Goal: Task Accomplishment & Management: Manage account settings

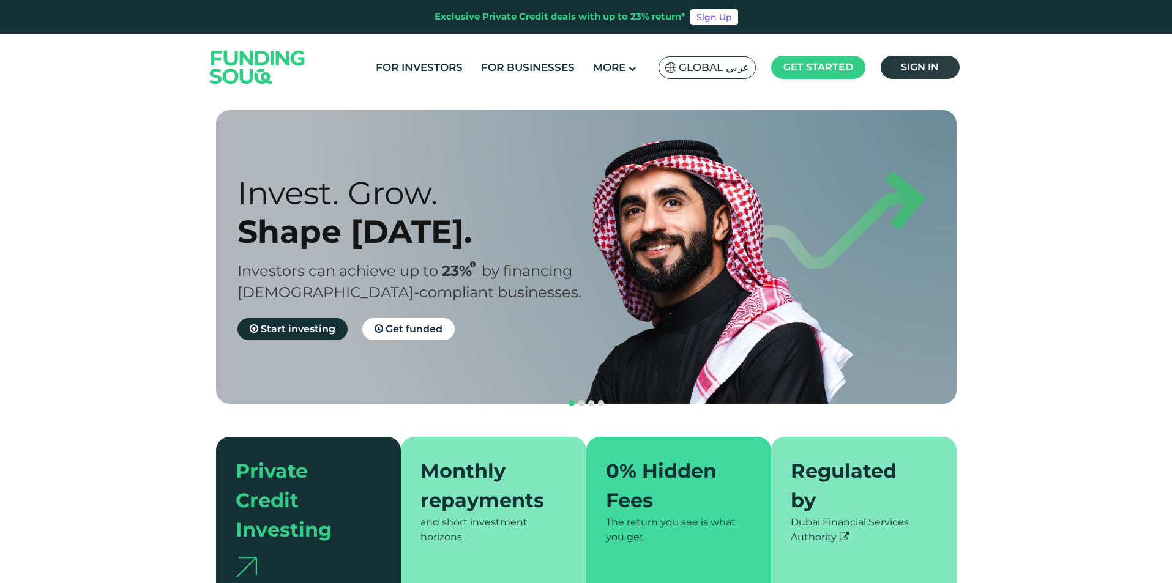
click at [908, 71] on span "Sign in" at bounding box center [920, 67] width 38 height 12
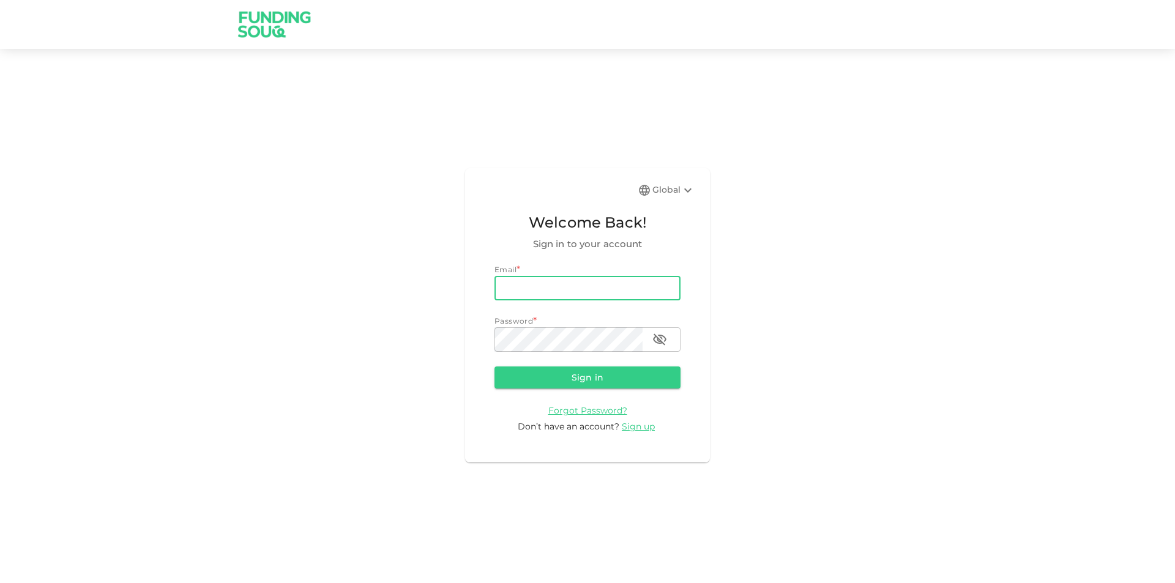
click at [546, 296] on input "email" at bounding box center [588, 288] width 186 height 24
type input "[PERSON_NAME][EMAIL_ADDRESS][PERSON_NAME][DOMAIN_NAME]"
click at [495, 367] on button "Sign in" at bounding box center [588, 378] width 186 height 22
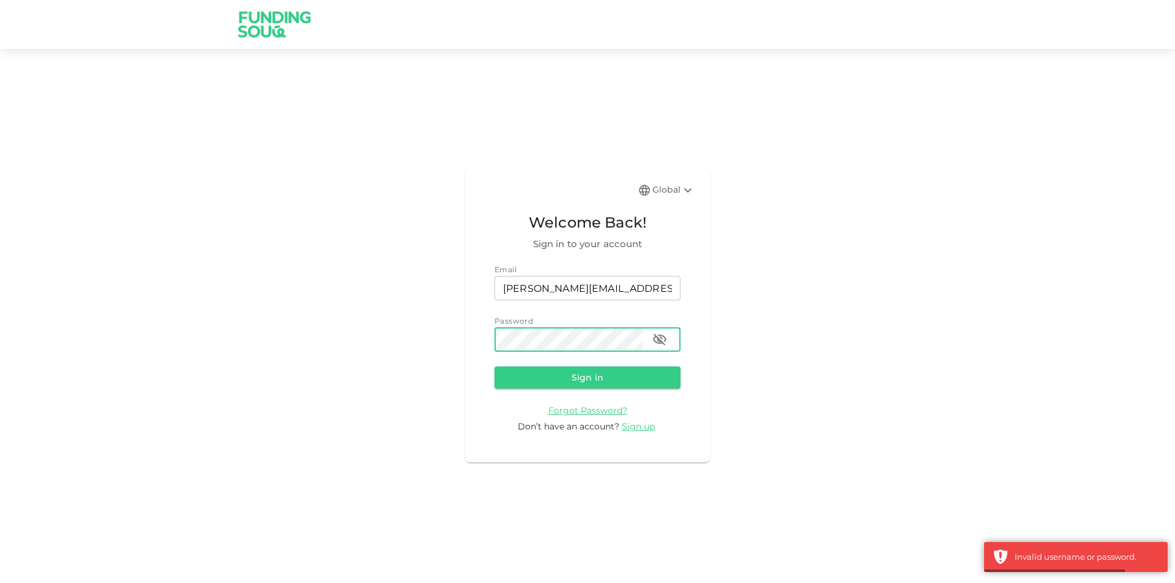
click at [661, 337] on icon "button" at bounding box center [659, 340] width 13 height 12
click at [476, 341] on div "Global Welcome Back! Sign in to your account Email email [PERSON_NAME][EMAIL_AD…" at bounding box center [587, 315] width 245 height 294
click at [495, 367] on button "Sign in" at bounding box center [588, 378] width 186 height 22
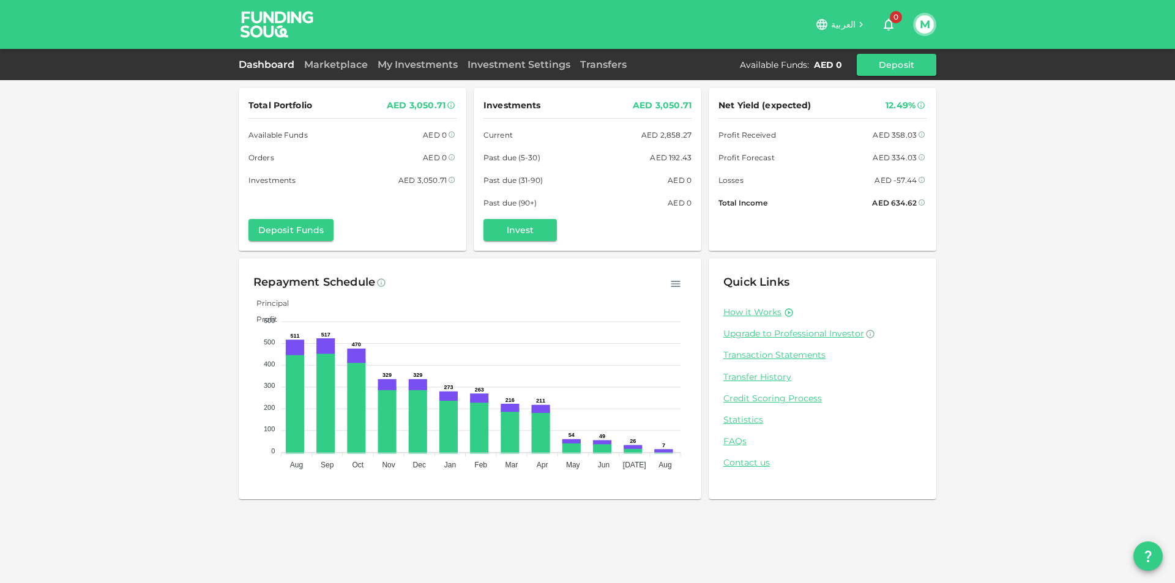
click at [853, 24] on span "العربية" at bounding box center [843, 24] width 24 height 11
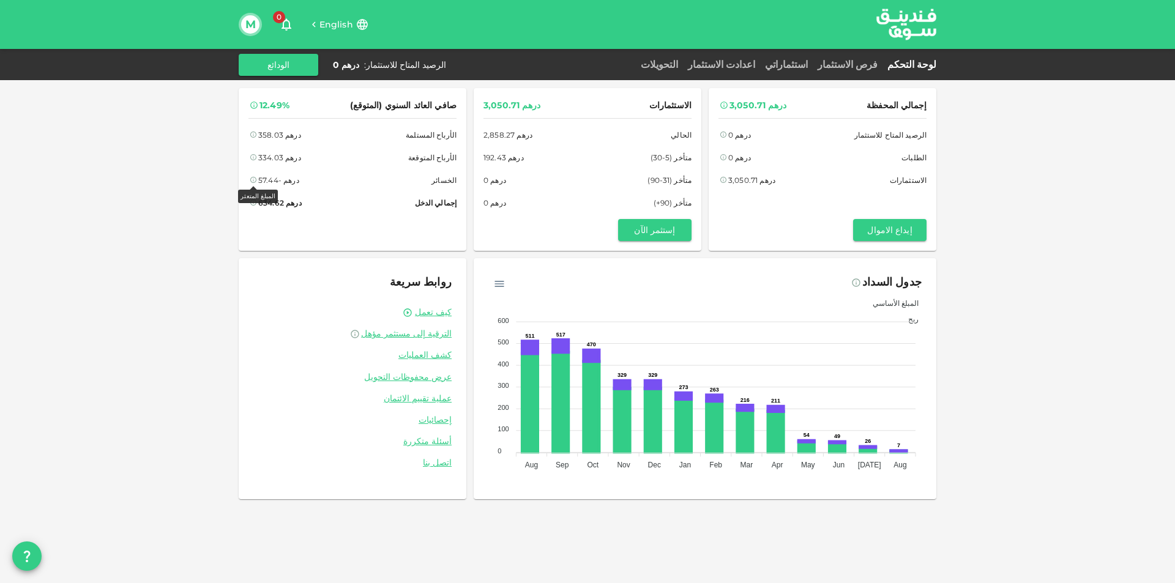
click at [252, 181] on icon at bounding box center [253, 179] width 7 height 7
click at [251, 182] on icon at bounding box center [253, 179] width 7 height 7
click at [252, 176] on icon at bounding box center [253, 179] width 7 height 7
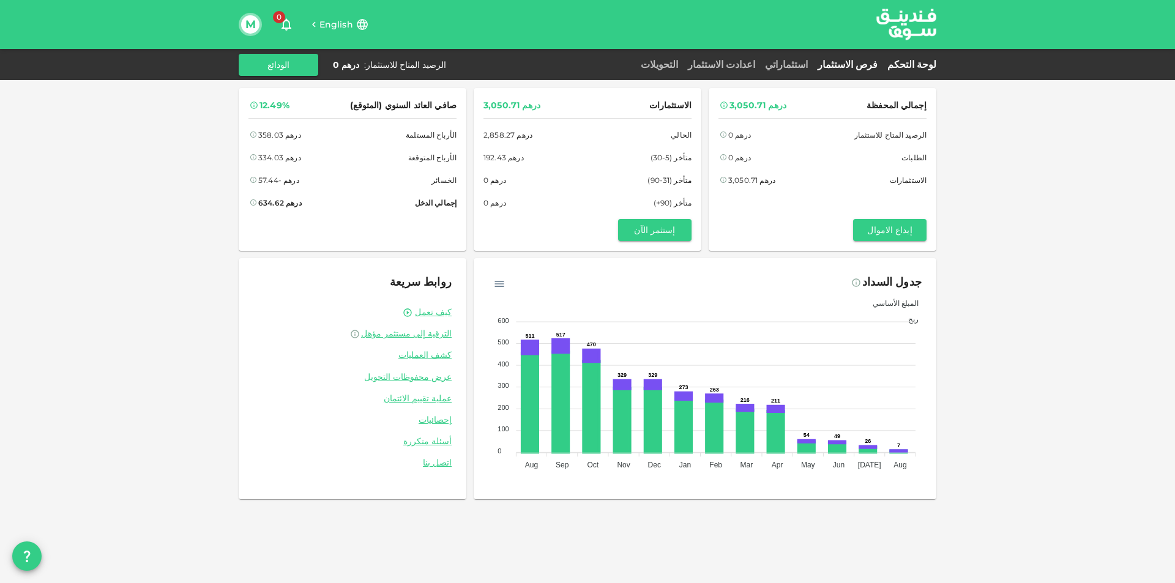
click at [851, 64] on link "فرص الاستثمار" at bounding box center [848, 65] width 70 height 12
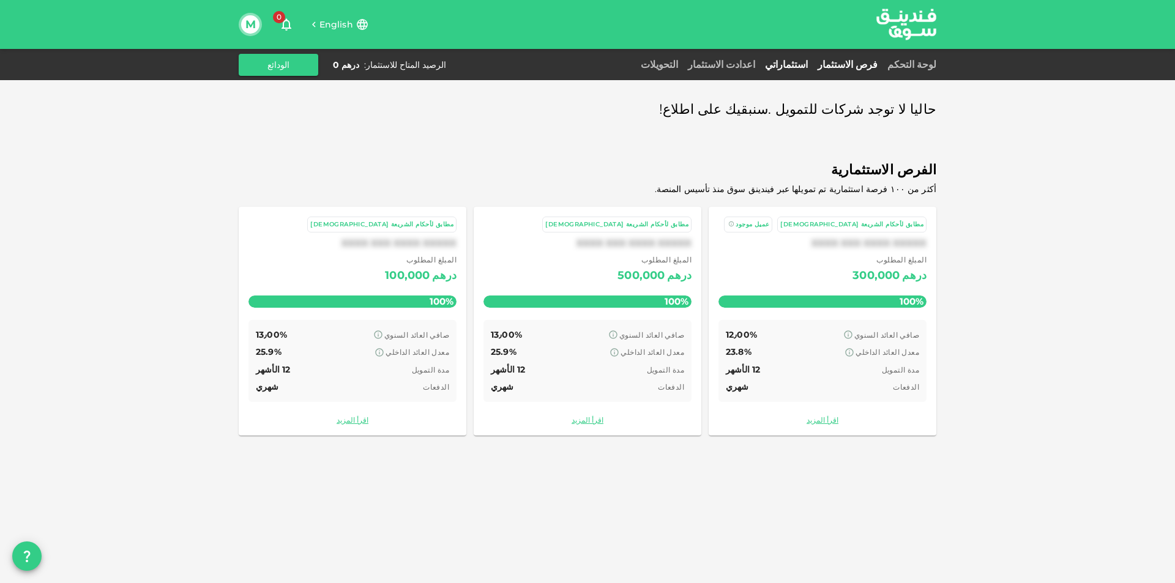
click at [813, 62] on link "استثماراتي" at bounding box center [786, 65] width 53 height 12
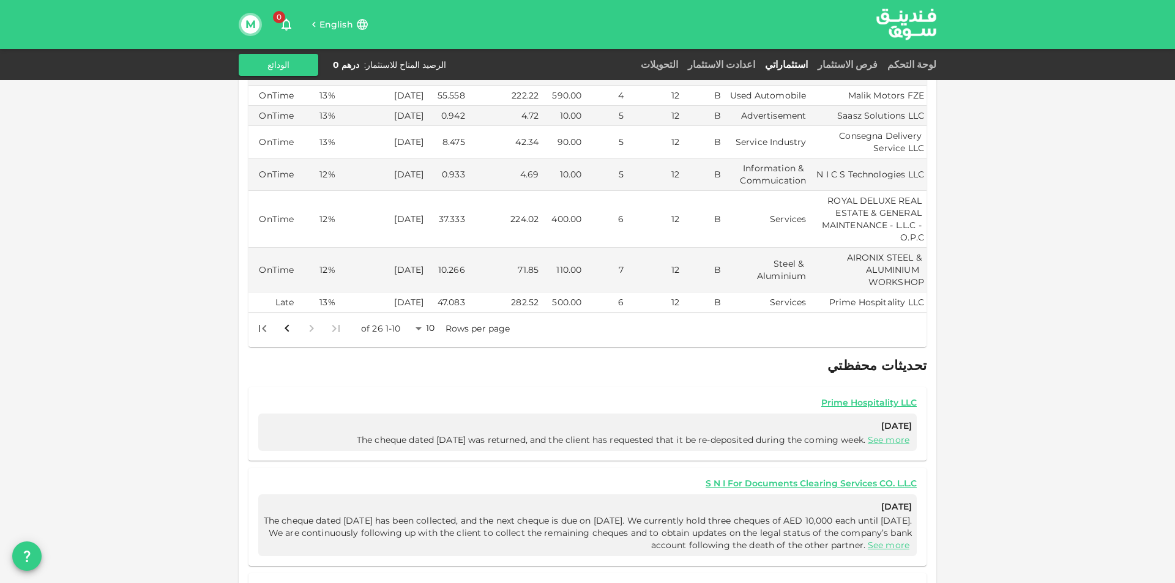
scroll to position [306, 0]
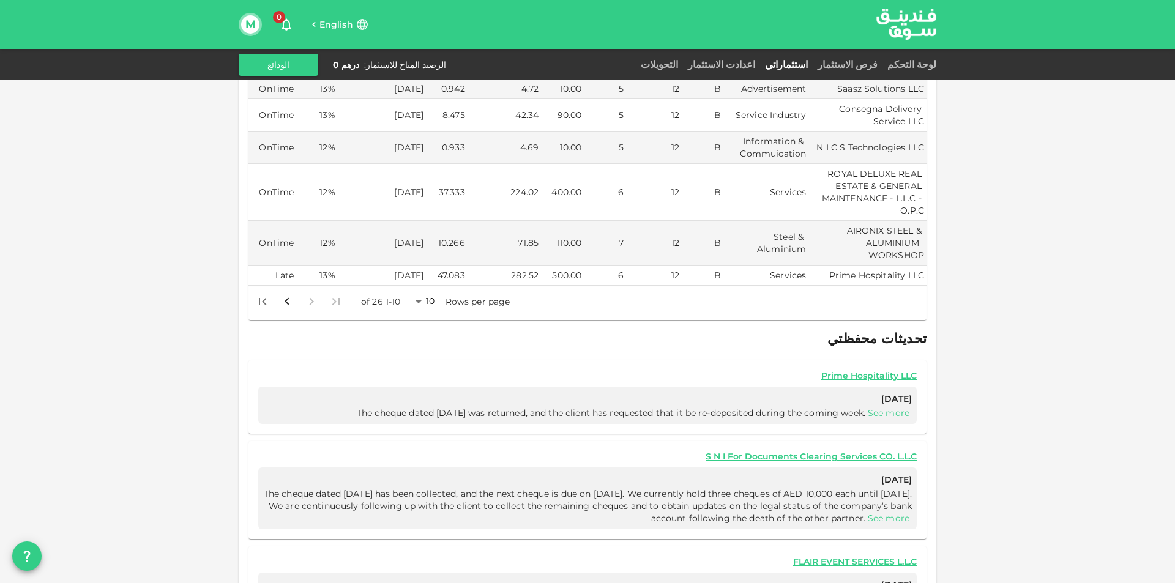
click at [424, 278] on body "English 0 M لوحة التحكم فرص الاستثمار استثماراتي اعدادت الاستثمار التحويلات الر…" at bounding box center [587, 291] width 1175 height 583
click at [432, 334] on li "50" at bounding box center [429, 341] width 37 height 22
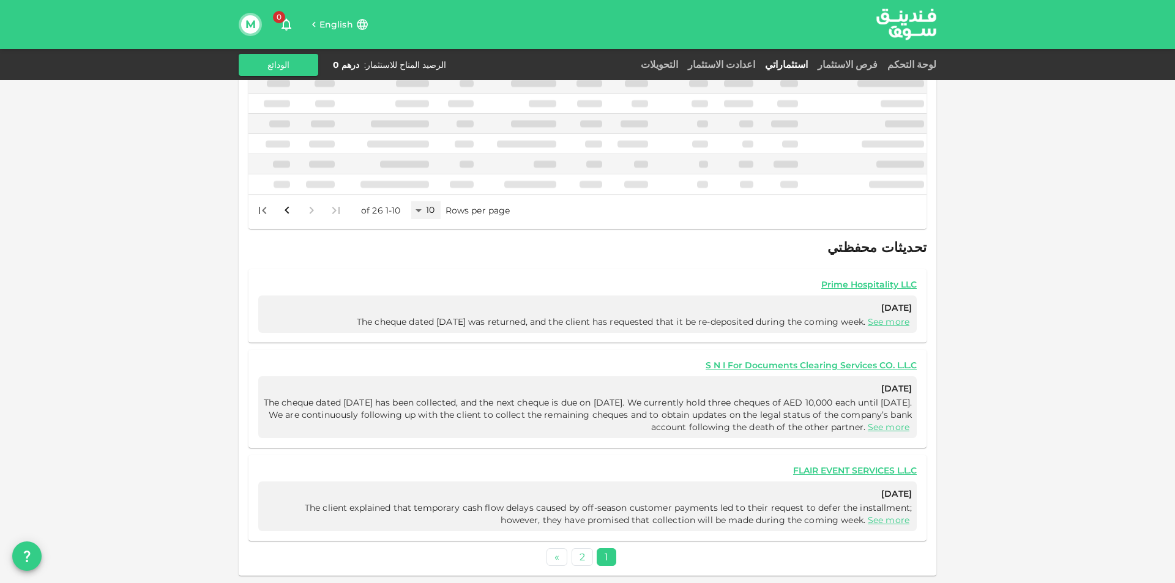
scroll to position [260, 0]
type input "50"
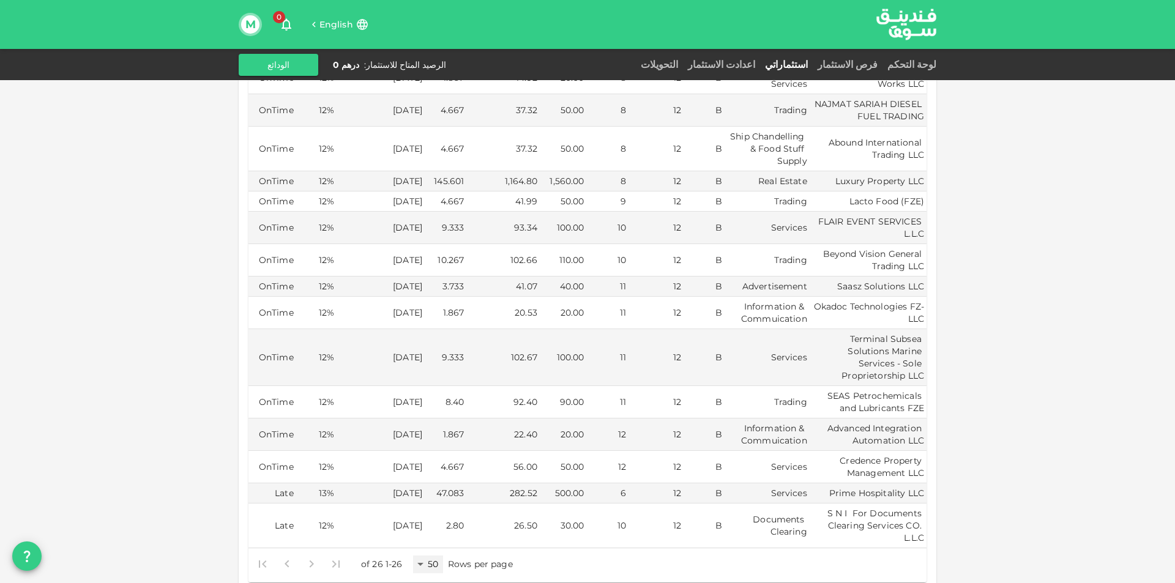
scroll to position [629, 0]
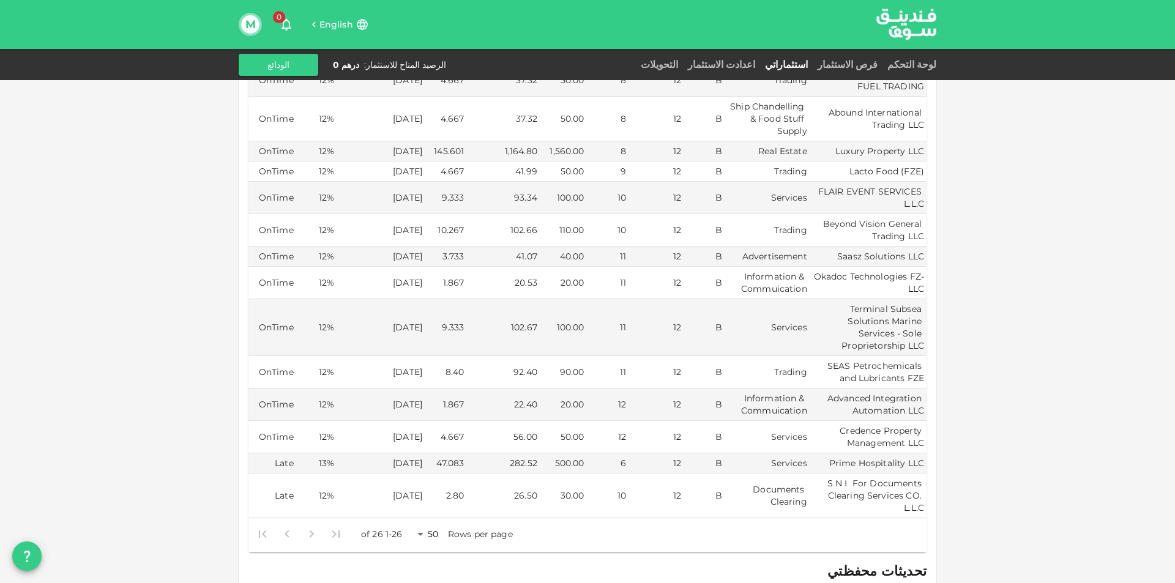
click at [1061, 500] on div "استثماراتي لقد قمت حالياً بالإستثمار في 26 شركات بإجمالي تعرض قدره درهم 3,050.7…" at bounding box center [587, 139] width 1175 height 1537
click at [909, 60] on link "لوحة التحكم" at bounding box center [910, 65] width 54 height 12
